Goal: Information Seeking & Learning: Learn about a topic

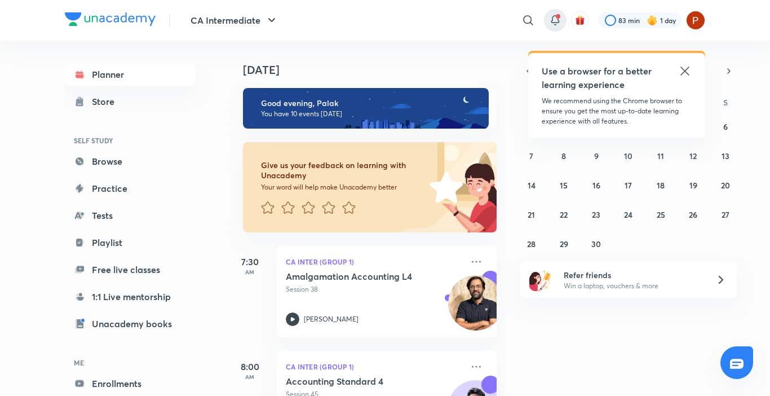
click at [557, 17] on span at bounding box center [558, 16] width 5 height 5
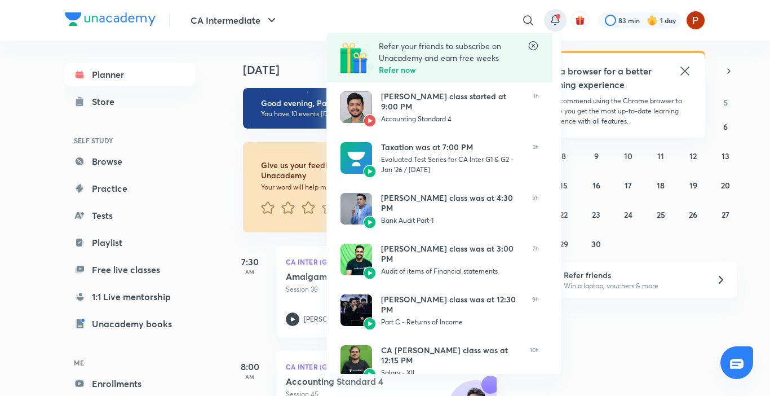
click at [536, 46] on icon at bounding box center [533, 45] width 11 height 11
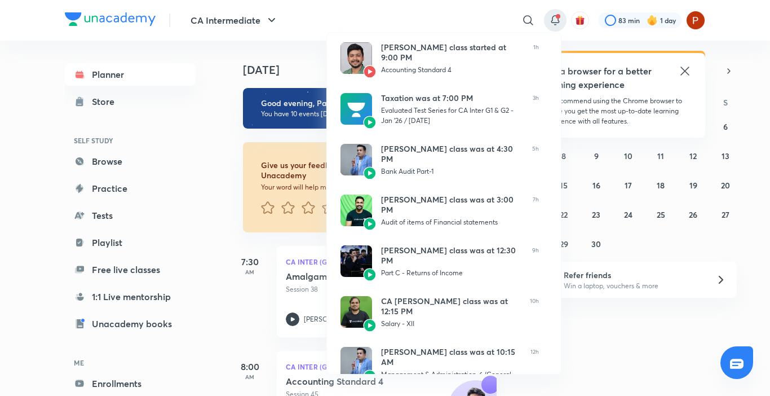
click at [208, 135] on div at bounding box center [385, 198] width 770 height 396
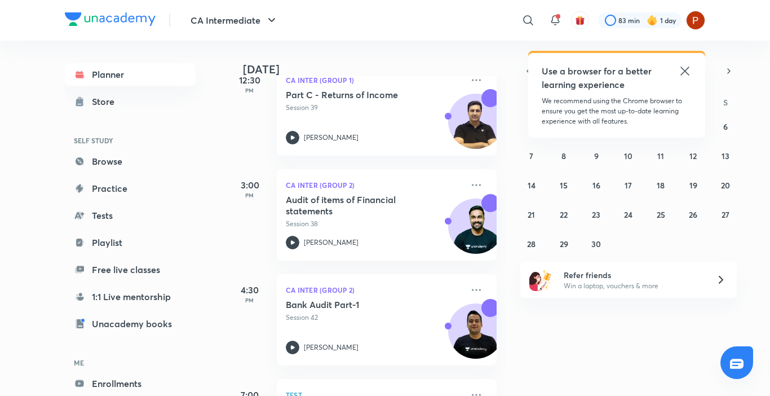
scroll to position [712, 0]
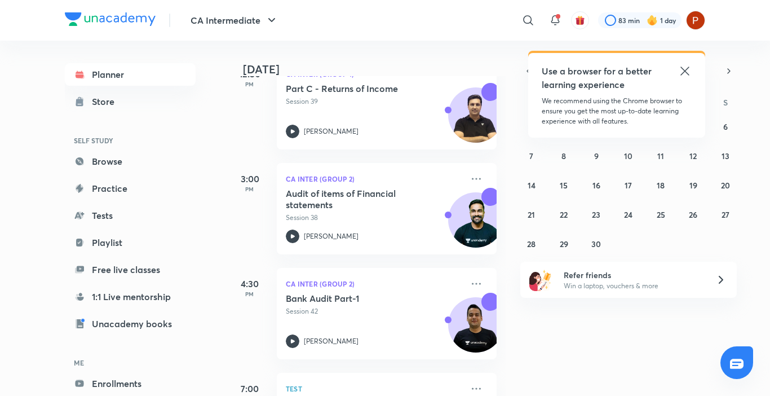
click at [675, 69] on div "Use a browser for a better learning experience" at bounding box center [617, 77] width 150 height 27
click at [687, 70] on icon at bounding box center [685, 71] width 8 height 8
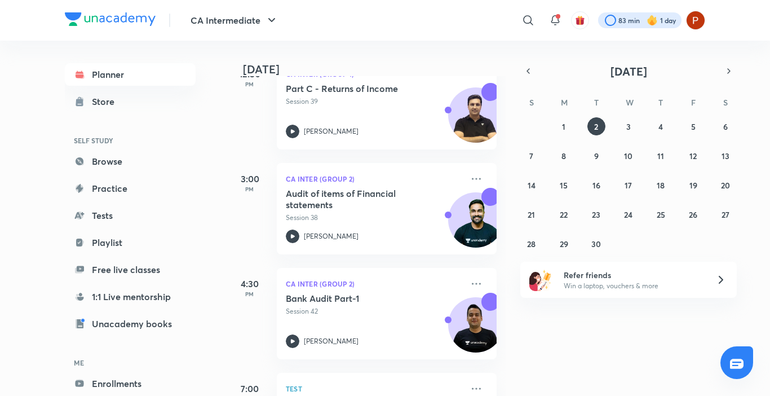
click at [634, 18] on div at bounding box center [639, 20] width 83 height 16
